Goal: Information Seeking & Learning: Learn about a topic

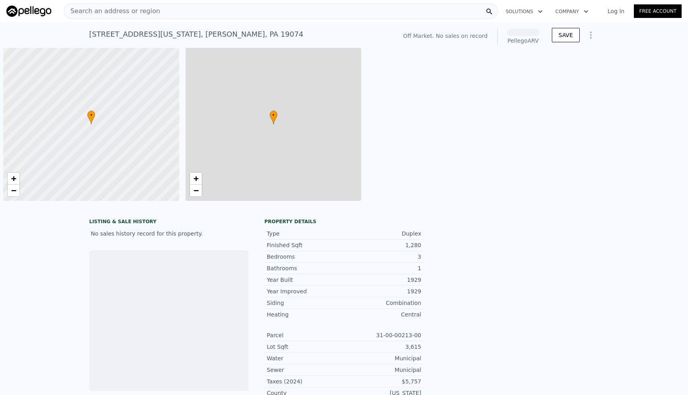
scroll to position [0, 3]
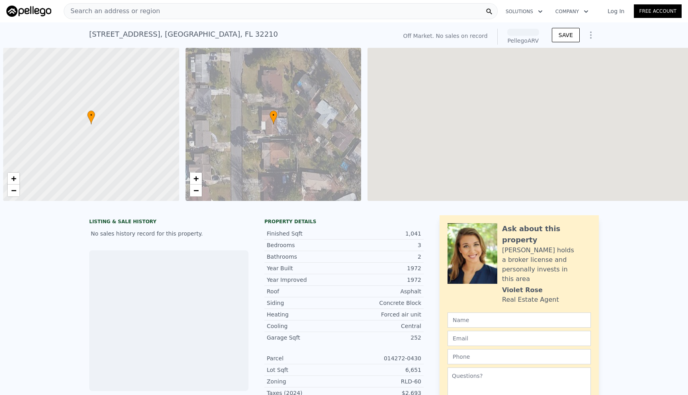
scroll to position [0, 3]
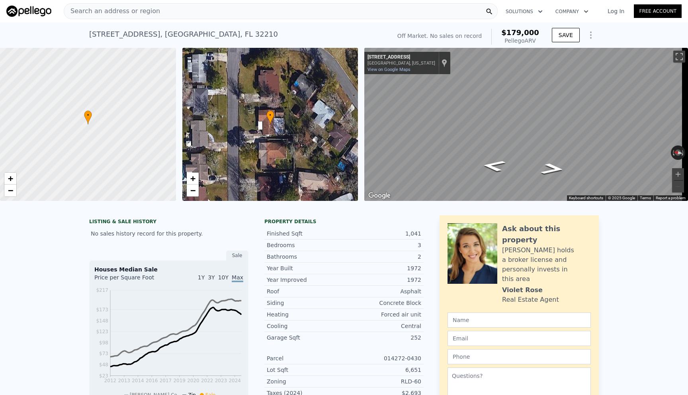
click at [95, 7] on span "Search an address or region" at bounding box center [112, 11] width 96 height 10
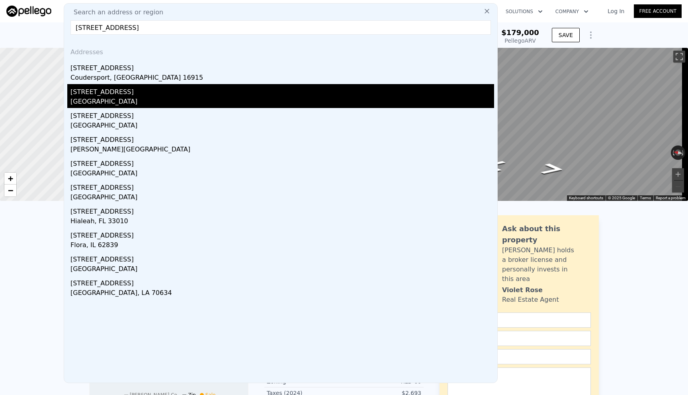
type input "334 E 2nd St,"
click at [105, 96] on div "[STREET_ADDRESS]" at bounding box center [283, 90] width 424 height 13
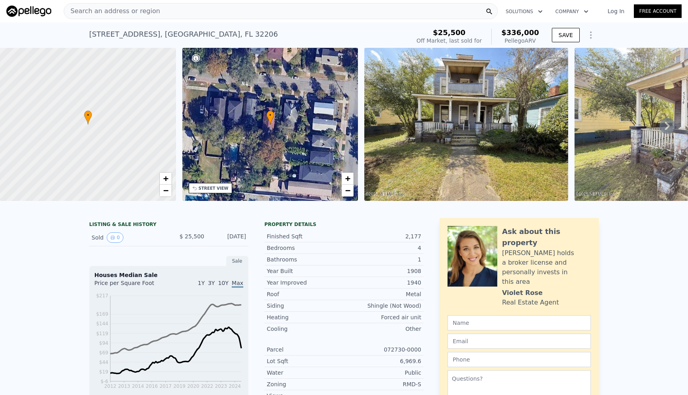
click at [521, 124] on img at bounding box center [466, 124] width 204 height 153
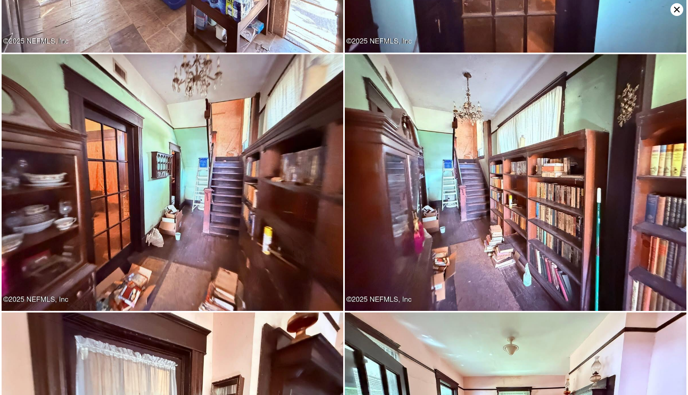
scroll to position [1023, 0]
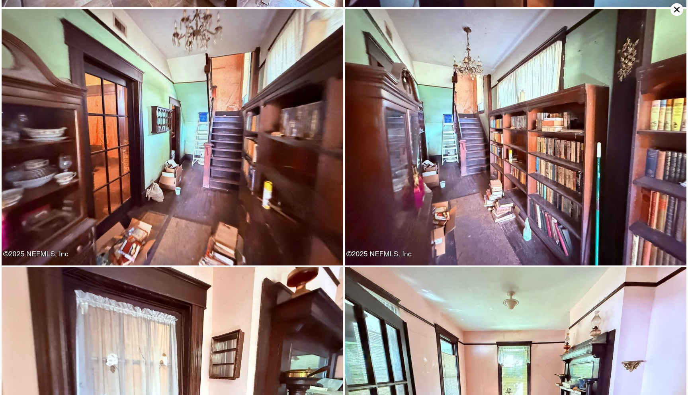
type input "4"
type input "1"
type input "4"
type input "816"
type input "1434"
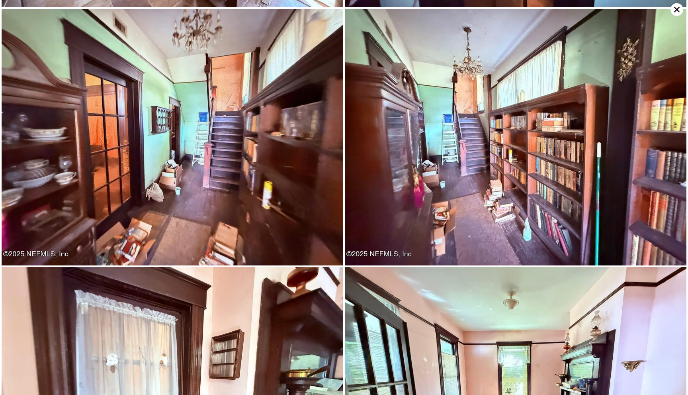
type input "6534"
type input "9583.2"
type input "$ 179,000"
type input "4"
type input "$ 30,001"
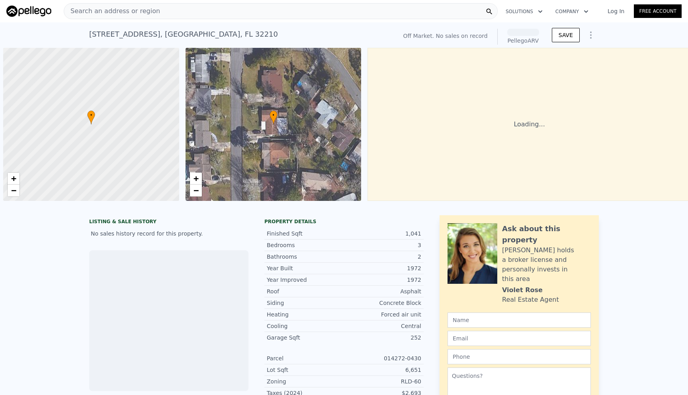
scroll to position [0, 3]
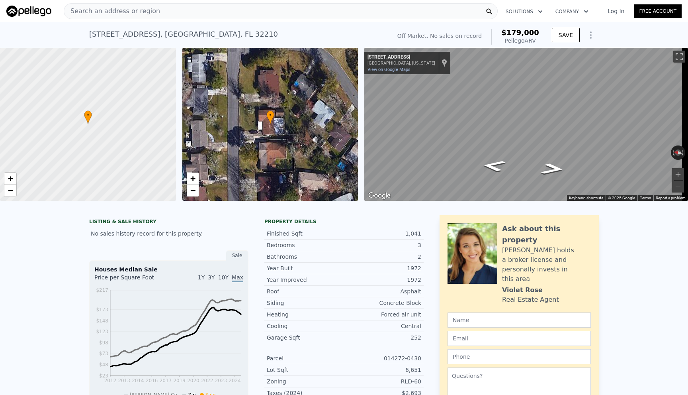
click at [111, 5] on div "Search an address or region" at bounding box center [112, 11] width 96 height 15
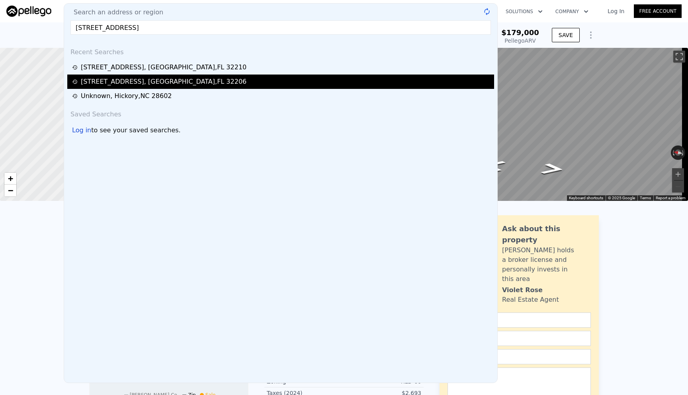
type input "[STREET_ADDRESS]"
click at [123, 84] on div "[STREET_ADDRESS]" at bounding box center [164, 82] width 166 height 10
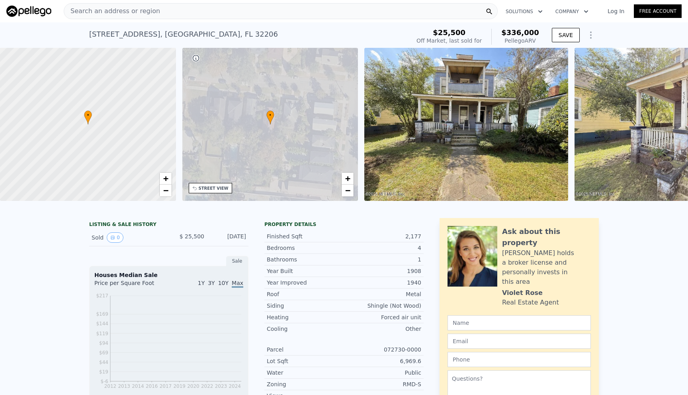
click at [545, 165] on div "• + − • + − STREET VIEW ← Move left → Move right ↑ Move up ↓ Move down + Zoom i…" at bounding box center [344, 126] width 688 height 156
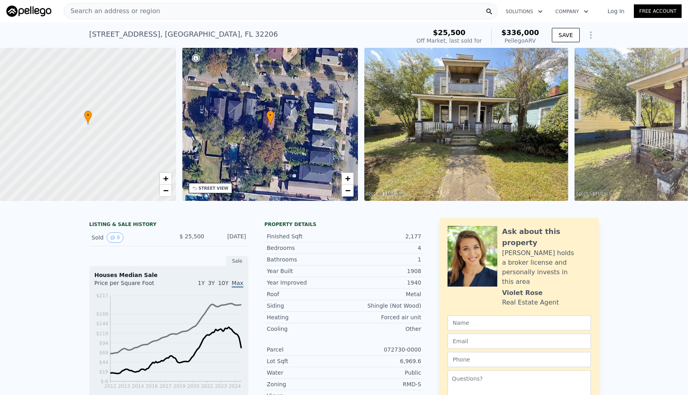
click at [215, 193] on div "• + −" at bounding box center [270, 124] width 176 height 153
click at [194, 188] on icon at bounding box center [195, 188] width 6 height 6
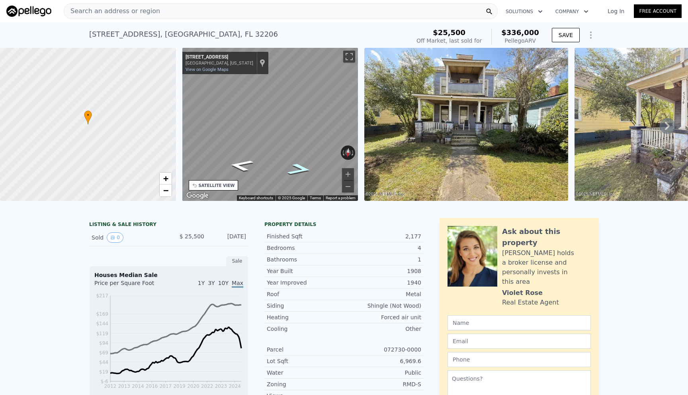
click at [299, 167] on icon "Go West, E 2nd St" at bounding box center [299, 169] width 45 height 17
click at [249, 161] on icon "Go East, E 2nd St" at bounding box center [240, 165] width 45 height 17
click at [249, 161] on icon "Go East, E 2nd St" at bounding box center [241, 165] width 45 height 17
click at [367, 120] on div "• + − • + − STREET VIEW ← Move left → Move right ↑ Move up ↓ Move down + Zoom i…" at bounding box center [344, 126] width 688 height 156
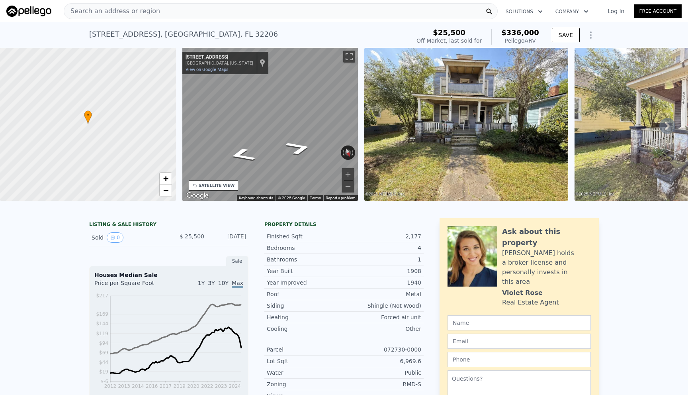
click at [78, 14] on span "Search an address or region" at bounding box center [112, 11] width 96 height 10
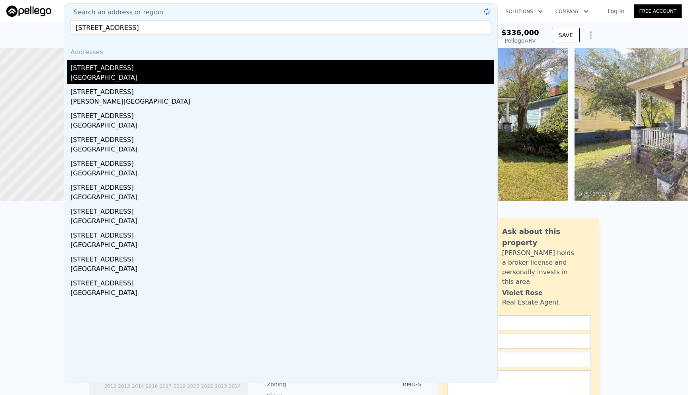
type input "[STREET_ADDRESS]"
click at [155, 66] on div "[STREET_ADDRESS]" at bounding box center [283, 66] width 424 height 13
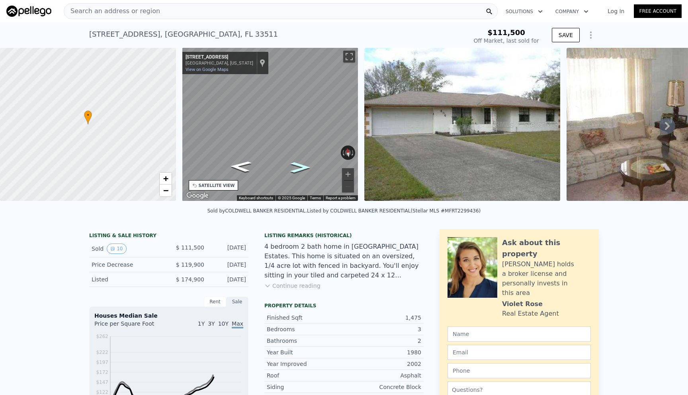
click at [293, 162] on icon "Go East, Pinedale Ct" at bounding box center [300, 167] width 36 height 15
click at [251, 164] on icon "Go West, Pinedale Ct" at bounding box center [240, 167] width 36 height 15
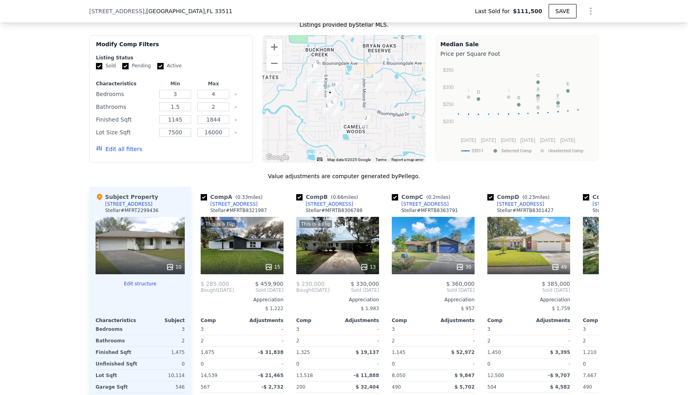
scroll to position [674, 0]
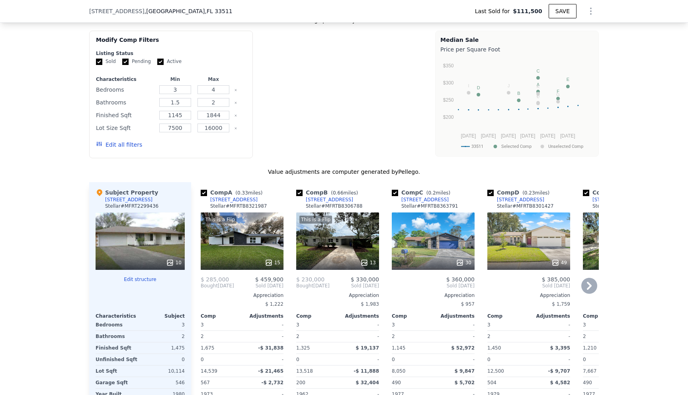
type input "$ 390,000"
type input "$ 246,559"
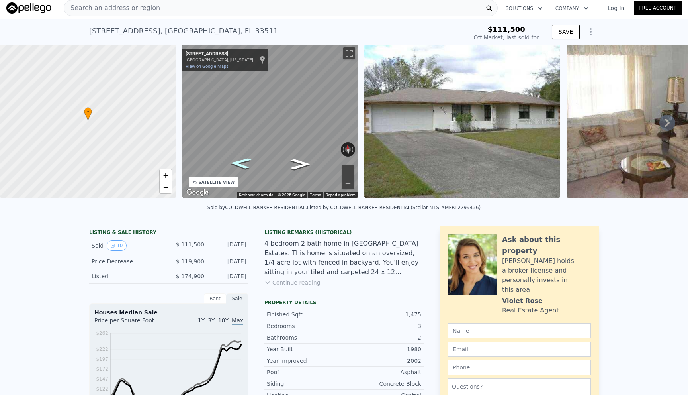
scroll to position [3, 0]
click at [106, 13] on div "Search an address or region" at bounding box center [112, 8] width 96 height 15
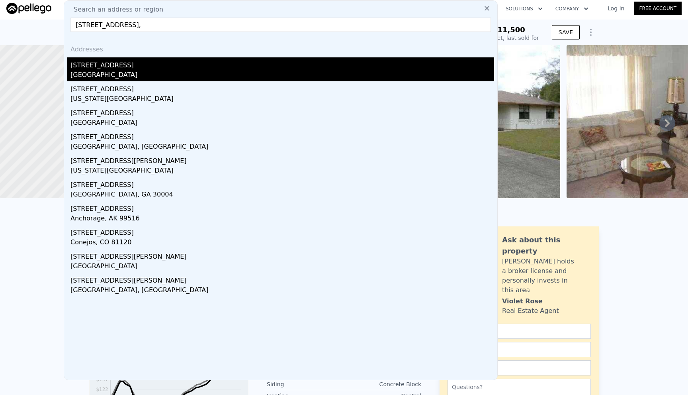
type input "[STREET_ADDRESS],"
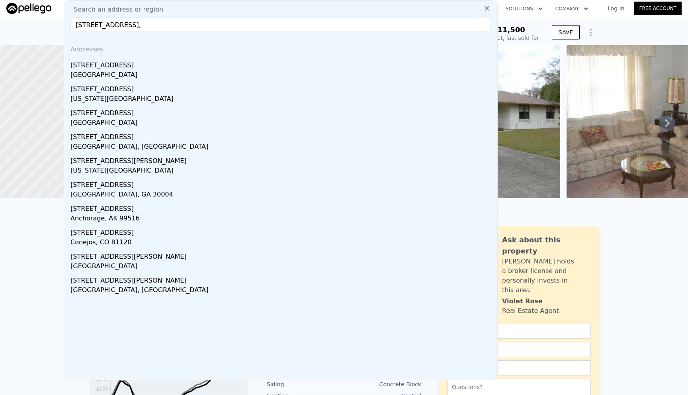
click at [120, 65] on div "[STREET_ADDRESS]" at bounding box center [283, 63] width 424 height 13
